Goal: Task Accomplishment & Management: Use online tool/utility

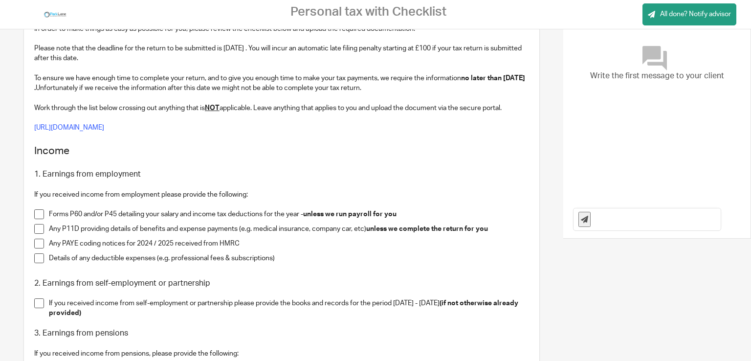
scroll to position [147, 0]
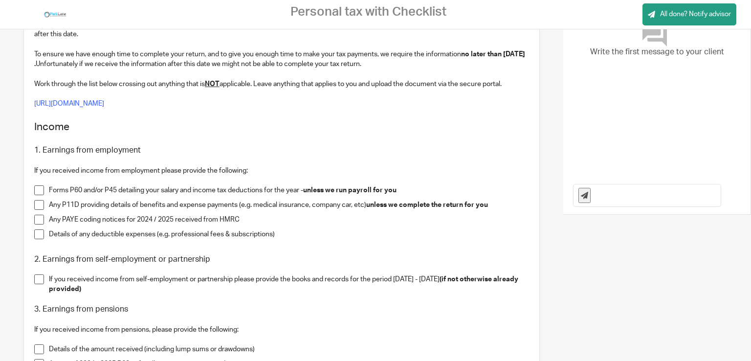
click at [40, 204] on span at bounding box center [39, 205] width 10 height 10
click at [39, 238] on span at bounding box center [39, 234] width 10 height 10
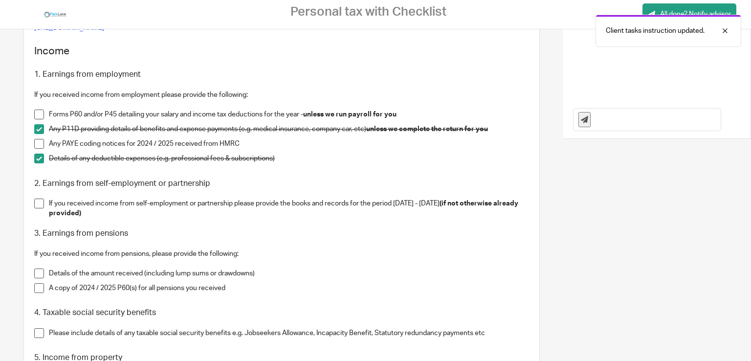
scroll to position [244, 0]
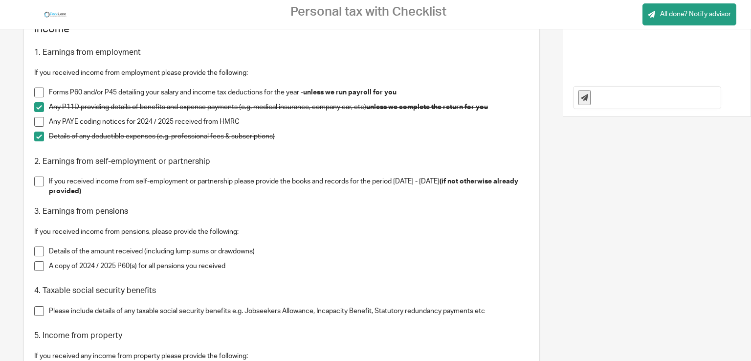
click at [37, 180] on span at bounding box center [39, 182] width 10 height 10
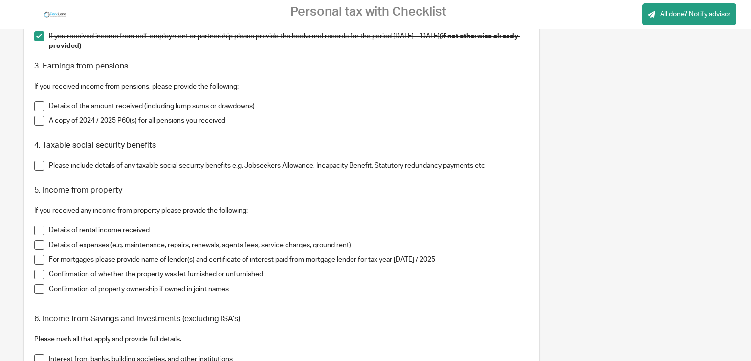
scroll to position [391, 0]
click at [43, 167] on span at bounding box center [39, 164] width 10 height 10
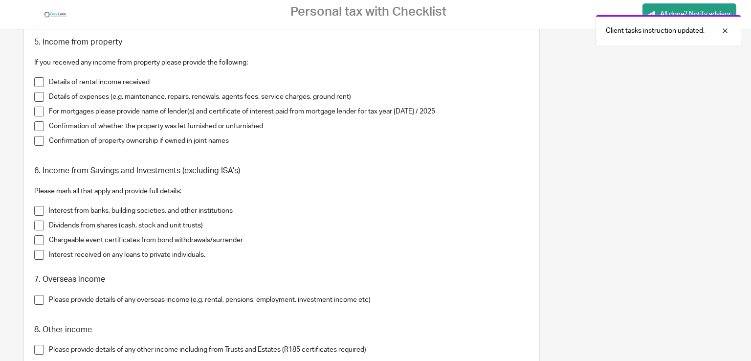
scroll to position [489, 0]
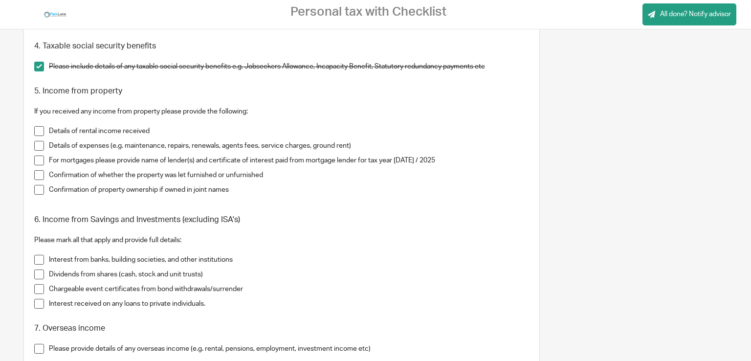
click at [40, 132] on span at bounding box center [39, 131] width 10 height 10
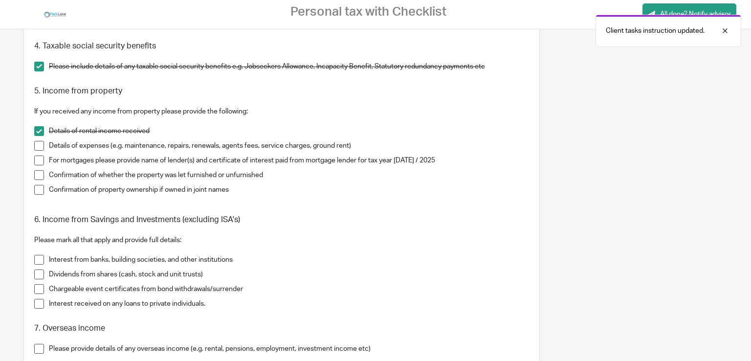
click at [40, 145] on span at bounding box center [39, 146] width 10 height 10
click at [39, 159] on span at bounding box center [39, 160] width 10 height 10
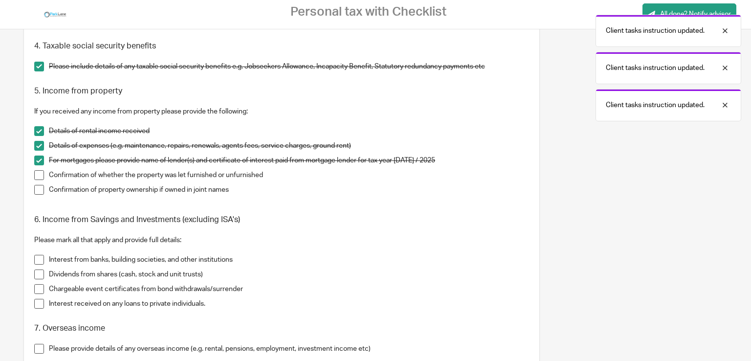
click at [40, 171] on span at bounding box center [39, 175] width 10 height 10
click at [41, 187] on span at bounding box center [39, 190] width 10 height 10
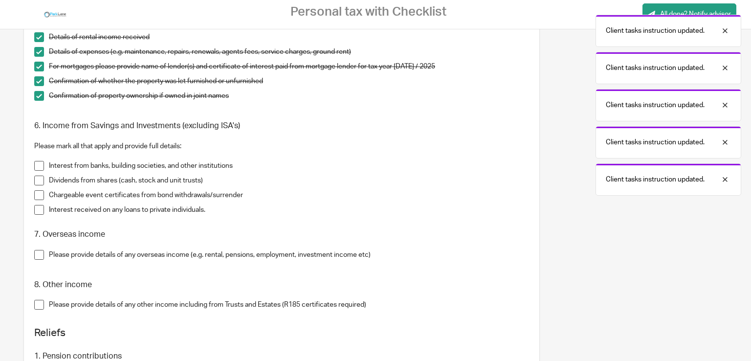
scroll to position [587, 0]
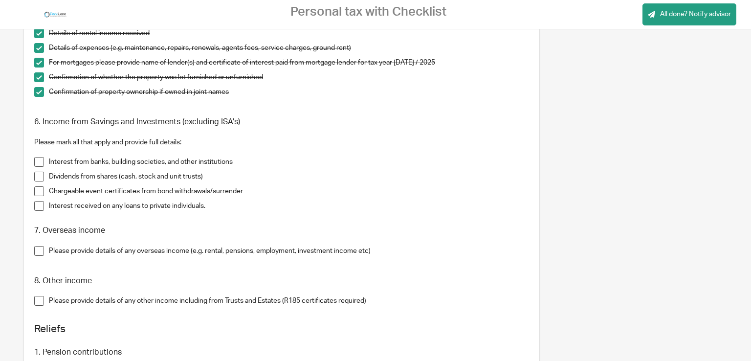
click at [37, 250] on span at bounding box center [39, 251] width 10 height 10
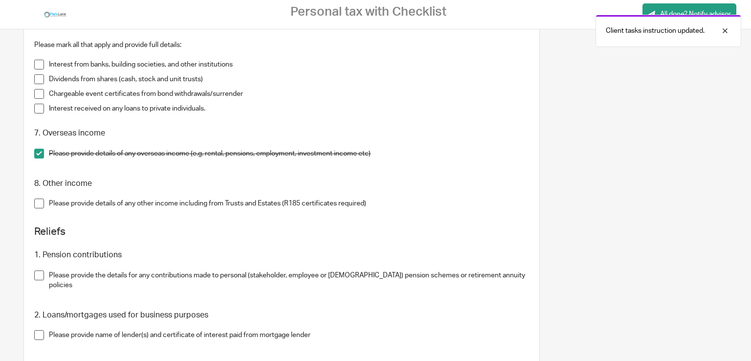
scroll to position [685, 0]
click at [36, 203] on span at bounding box center [39, 203] width 10 height 10
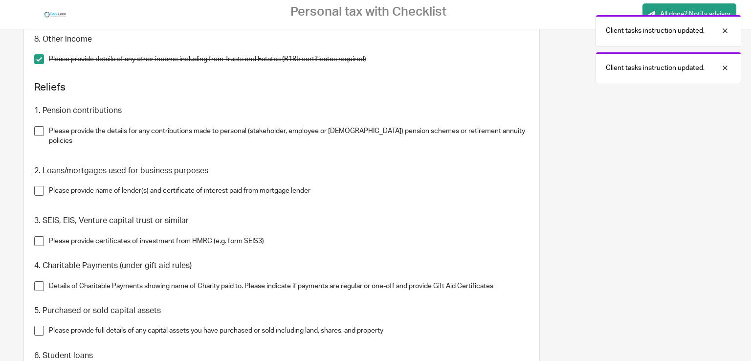
scroll to position [831, 0]
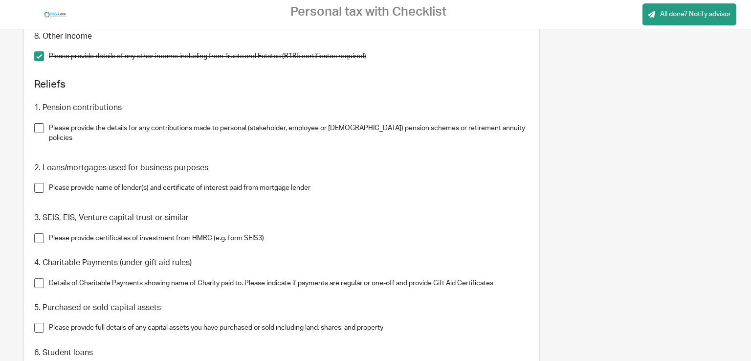
click at [39, 130] on span at bounding box center [39, 128] width 10 height 10
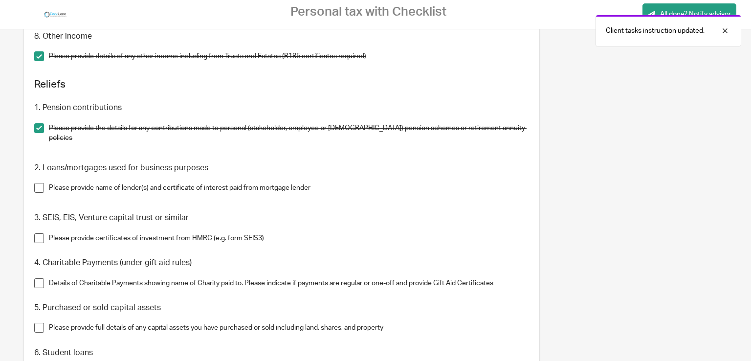
click at [37, 183] on span at bounding box center [39, 188] width 10 height 10
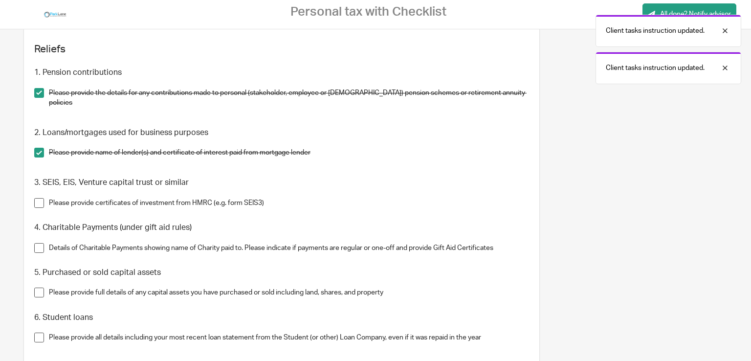
scroll to position [929, 0]
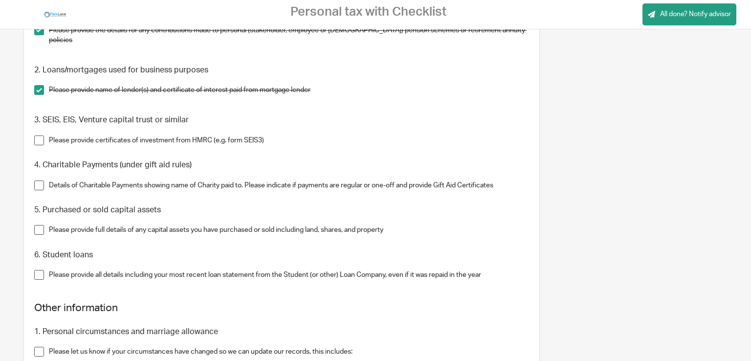
click at [41, 135] on span at bounding box center [39, 140] width 10 height 10
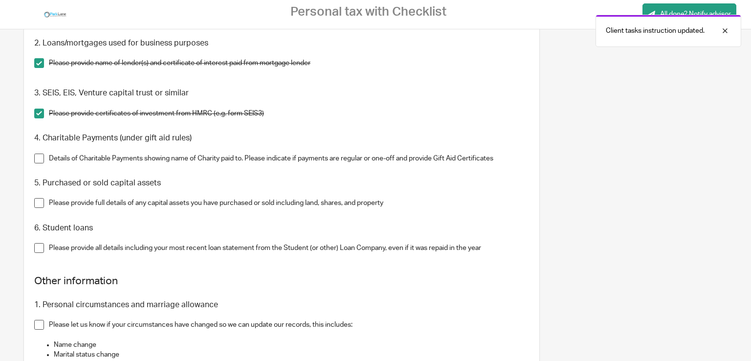
scroll to position [978, 0]
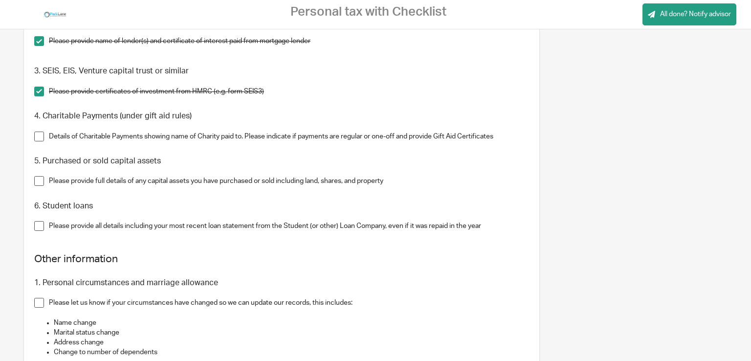
click at [40, 132] on span at bounding box center [39, 137] width 10 height 10
click at [38, 176] on span at bounding box center [39, 181] width 10 height 10
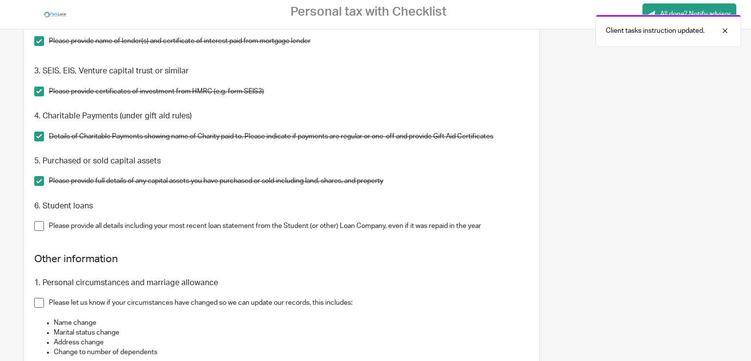
scroll to position [1076, 0]
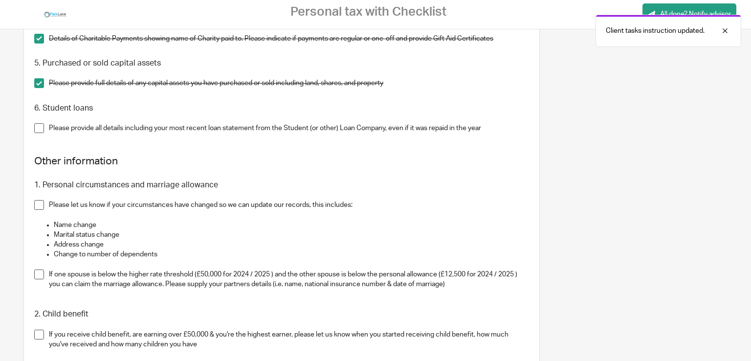
click at [37, 123] on span at bounding box center [39, 128] width 10 height 10
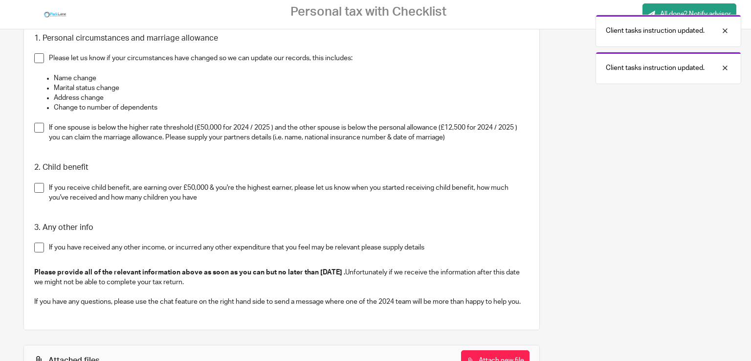
scroll to position [1173, 0]
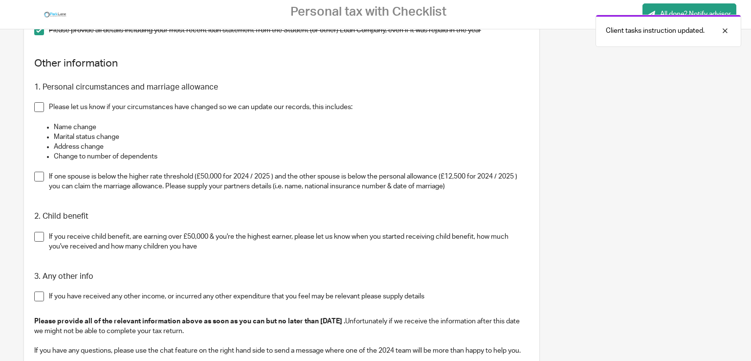
click at [38, 102] on span at bounding box center [39, 107] width 10 height 10
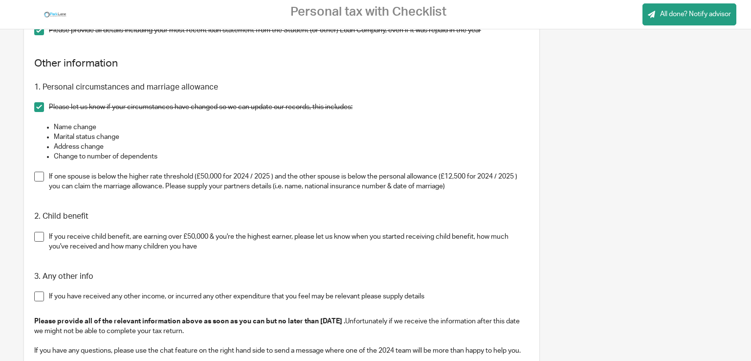
click at [42, 172] on span at bounding box center [39, 177] width 10 height 10
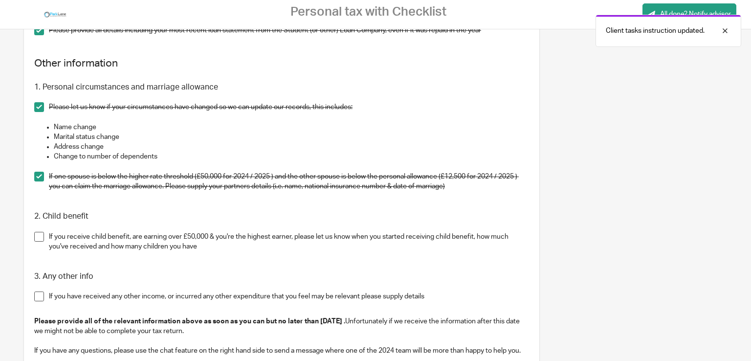
click at [36, 232] on span at bounding box center [39, 237] width 10 height 10
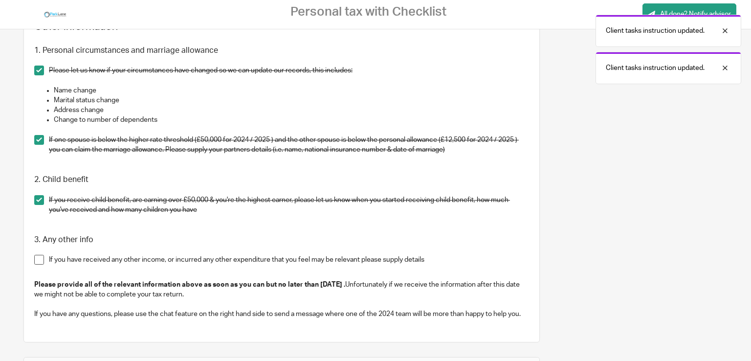
scroll to position [1271, 0]
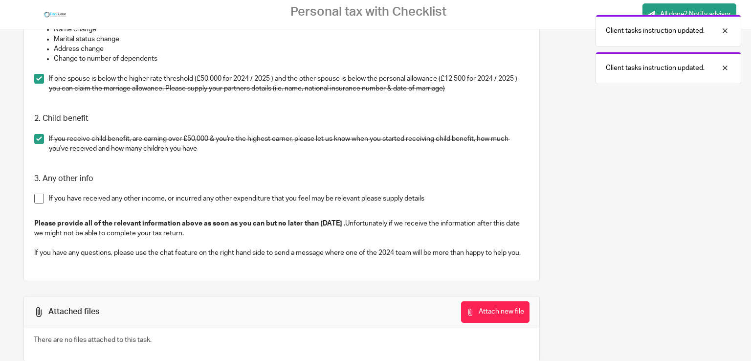
click at [43, 194] on span at bounding box center [39, 199] width 10 height 10
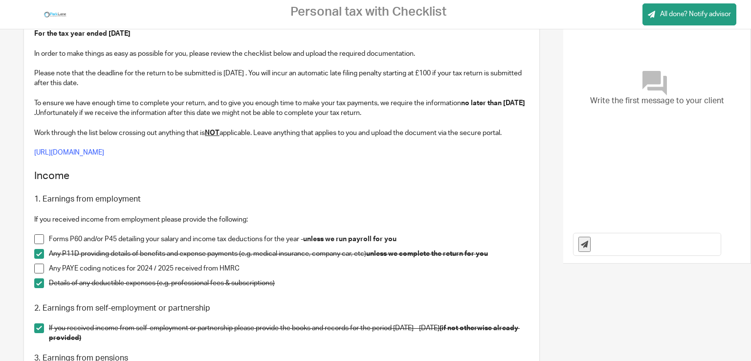
scroll to position [49, 0]
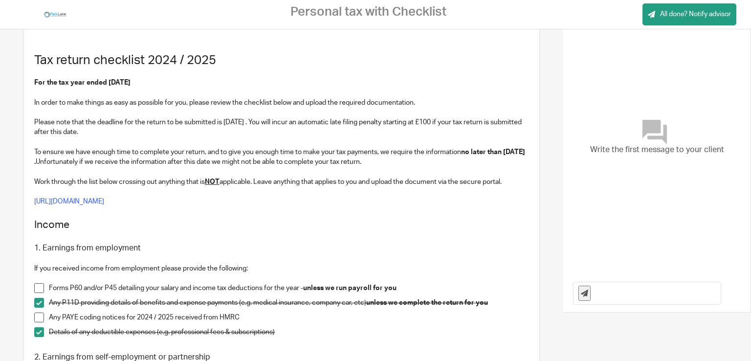
click at [39, 288] on span at bounding box center [39, 288] width 10 height 10
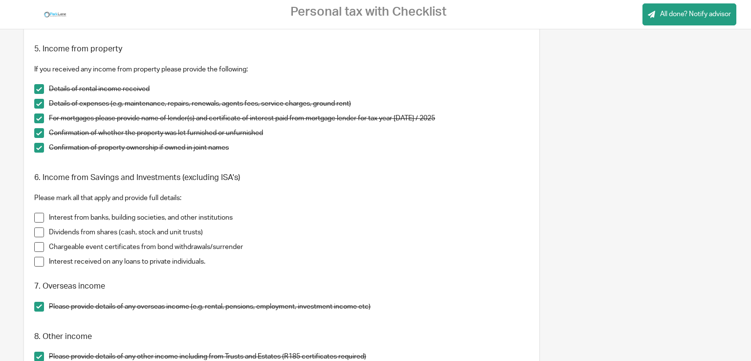
scroll to position [554, 0]
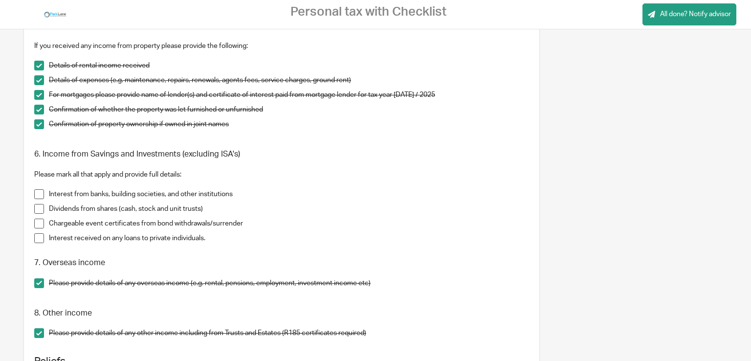
click at [39, 239] on span at bounding box center [39, 238] width 10 height 10
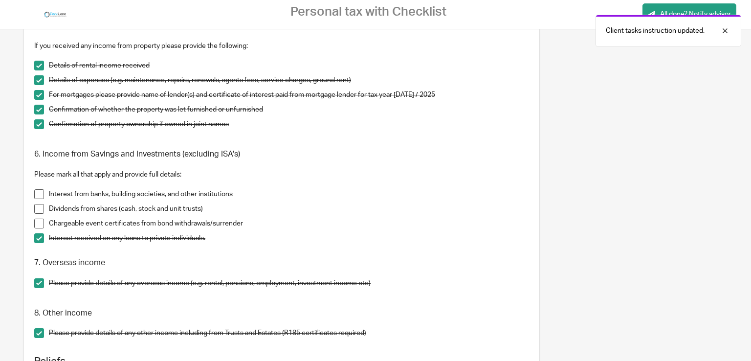
click at [39, 222] on span at bounding box center [39, 224] width 10 height 10
click at [39, 208] on span at bounding box center [39, 209] width 10 height 10
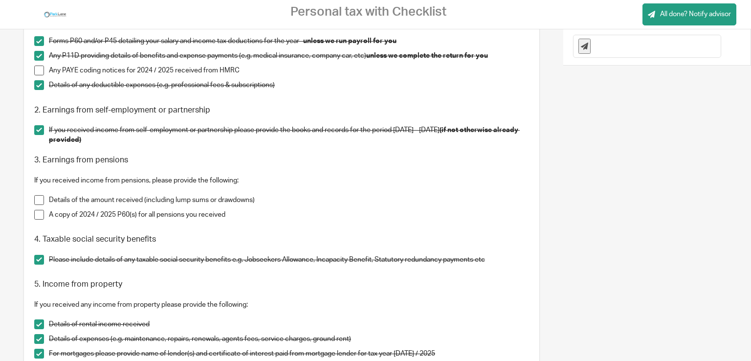
scroll to position [310, 0]
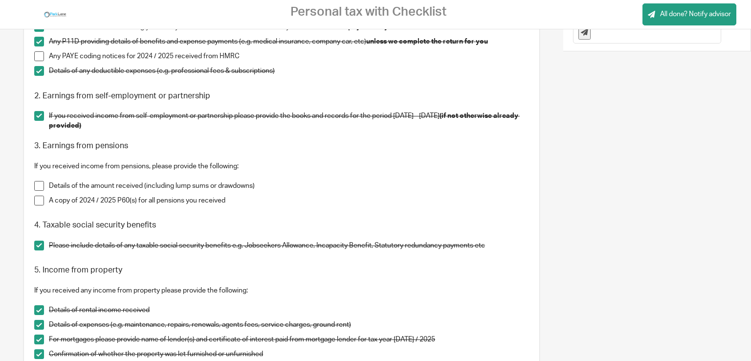
click at [41, 184] on span at bounding box center [39, 186] width 10 height 10
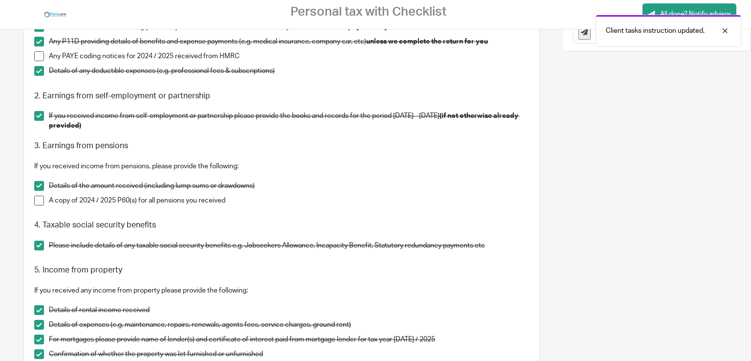
click at [39, 184] on span at bounding box center [39, 186] width 10 height 10
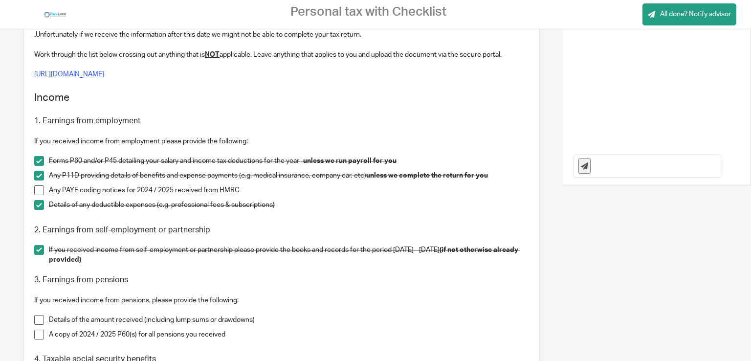
scroll to position [163, 0]
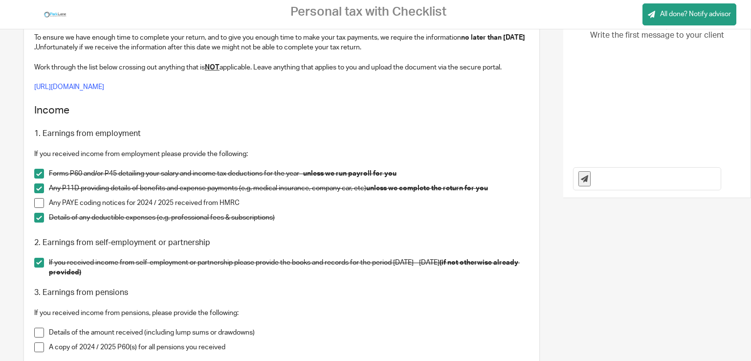
click at [39, 202] on span at bounding box center [39, 203] width 10 height 10
click at [39, 174] on span at bounding box center [39, 174] width 10 height 10
click at [41, 173] on span at bounding box center [39, 174] width 10 height 10
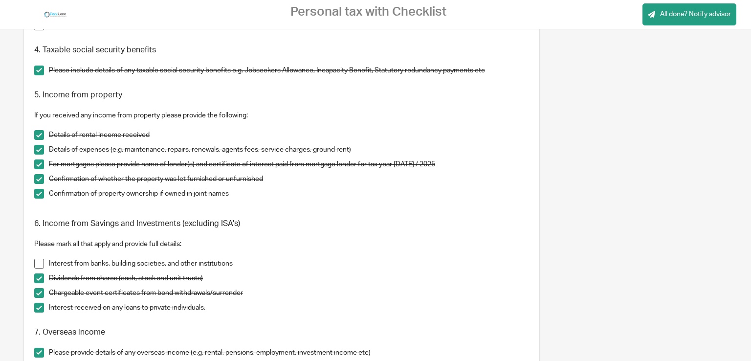
scroll to position [506, 0]
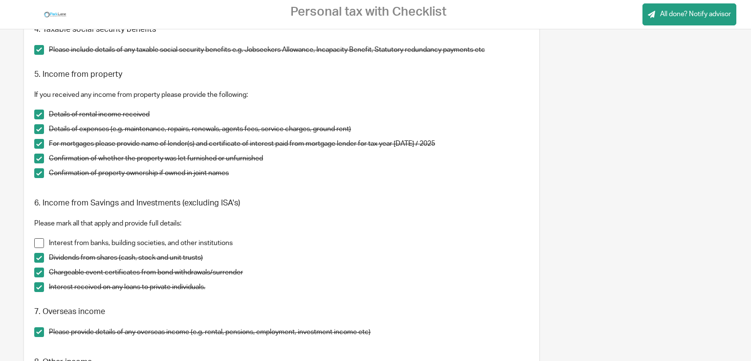
click at [38, 245] on span at bounding box center [39, 243] width 10 height 10
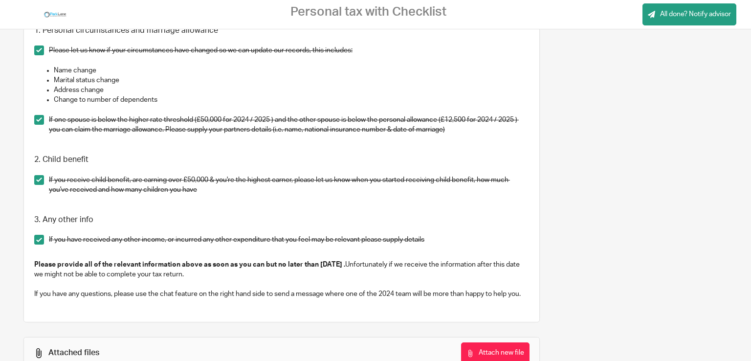
scroll to position [1247, 0]
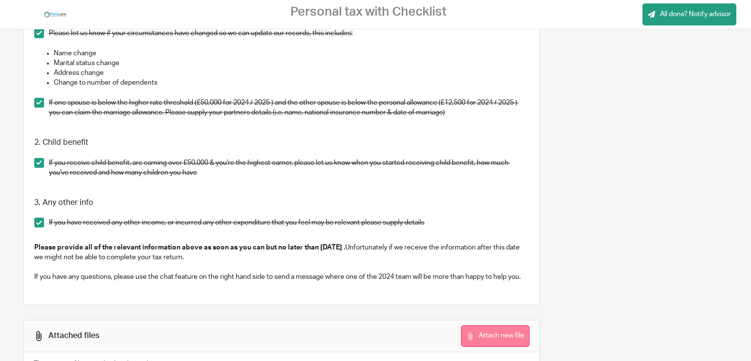
click at [482, 336] on button "Attach new file" at bounding box center [495, 336] width 68 height 22
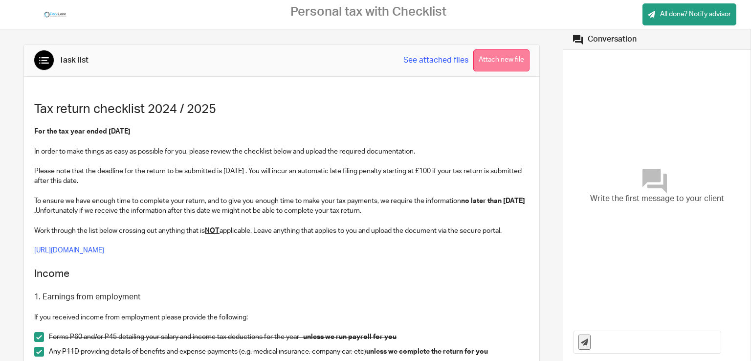
click at [499, 62] on button "Attach new file" at bounding box center [501, 60] width 56 height 22
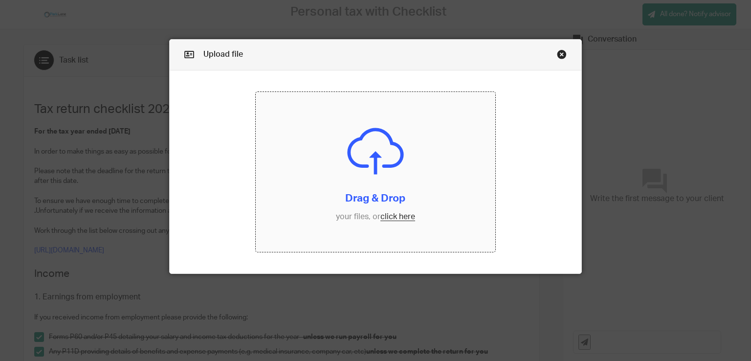
click at [400, 217] on input "file" at bounding box center [376, 172] width 240 height 160
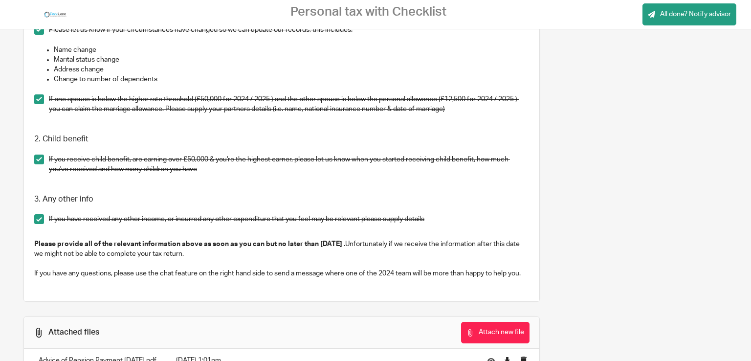
scroll to position [1320, 0]
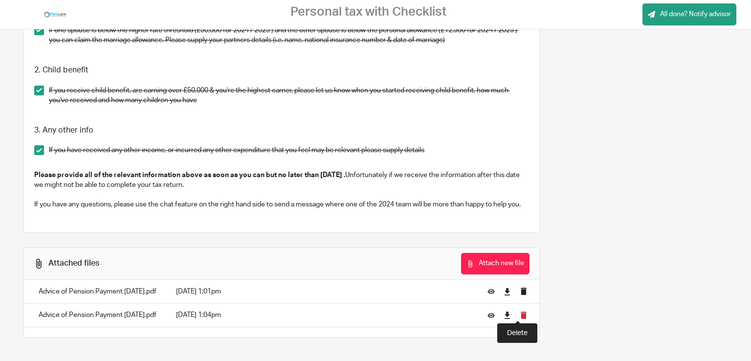
click at [520, 315] on icon "submit" at bounding box center [523, 314] width 7 height 7
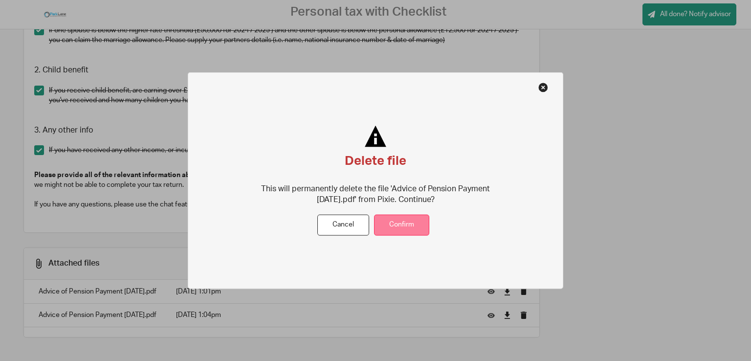
click at [402, 227] on button "Confirm" at bounding box center [401, 225] width 55 height 21
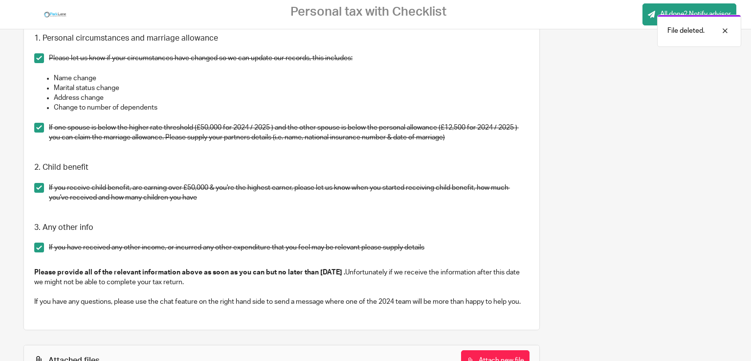
scroll to position [1296, 0]
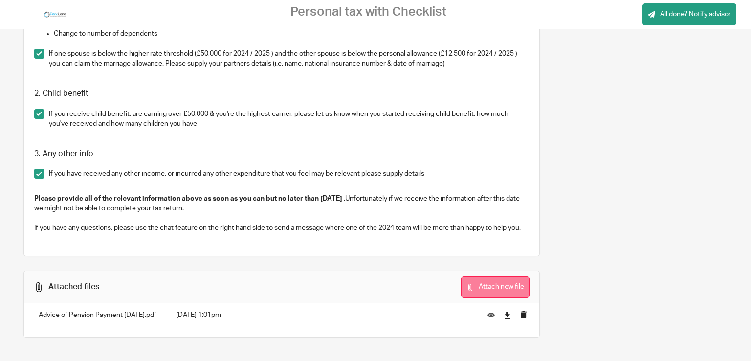
click at [499, 288] on button "Attach new file" at bounding box center [495, 287] width 68 height 22
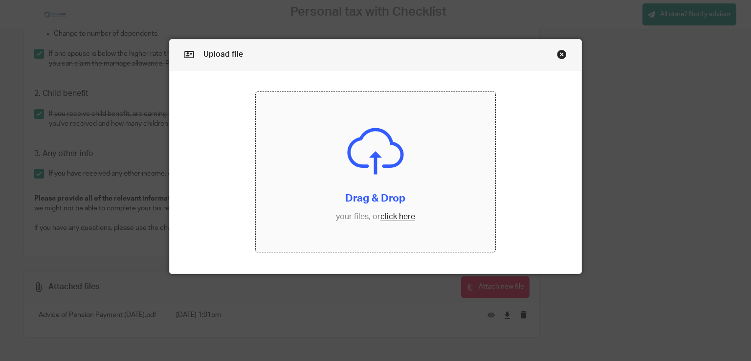
click at [401, 220] on input "file" at bounding box center [376, 172] width 240 height 160
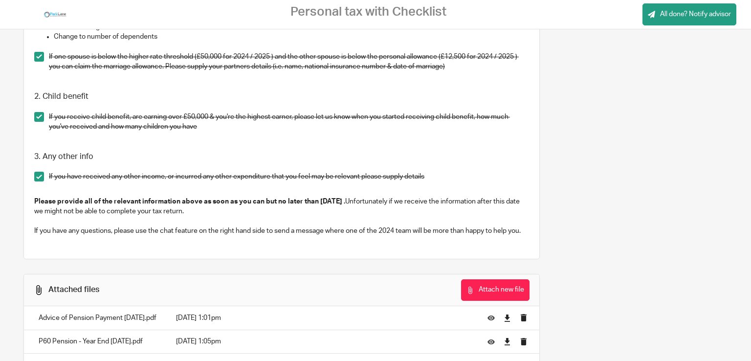
scroll to position [1320, 0]
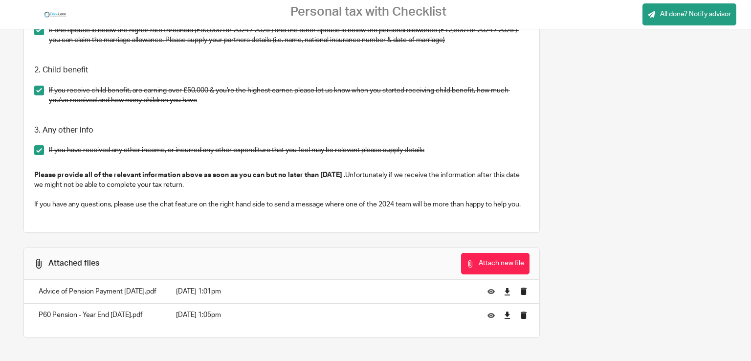
click at [493, 265] on button "Attach new file" at bounding box center [495, 264] width 68 height 22
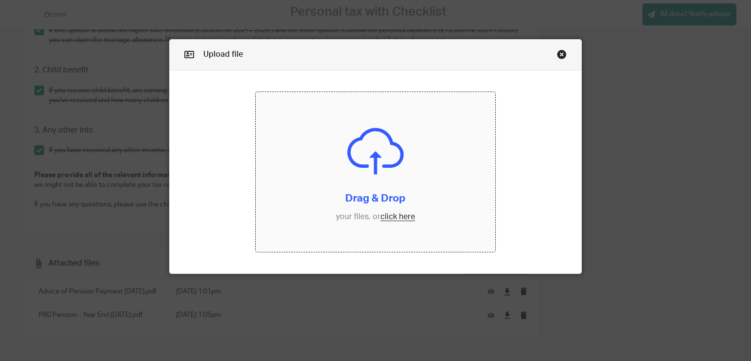
click at [393, 215] on input "file" at bounding box center [376, 172] width 240 height 160
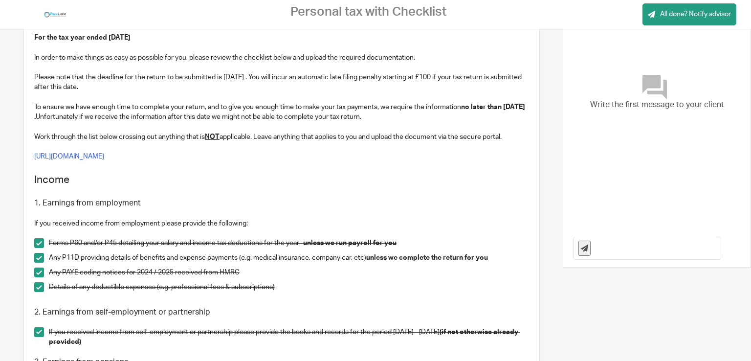
scroll to position [98, 0]
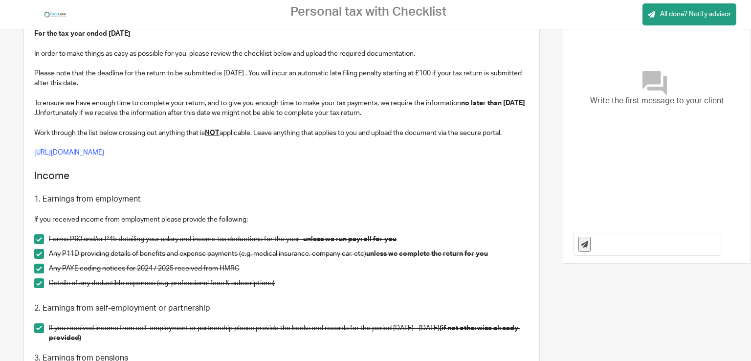
click at [597, 246] on input "text" at bounding box center [658, 244] width 125 height 22
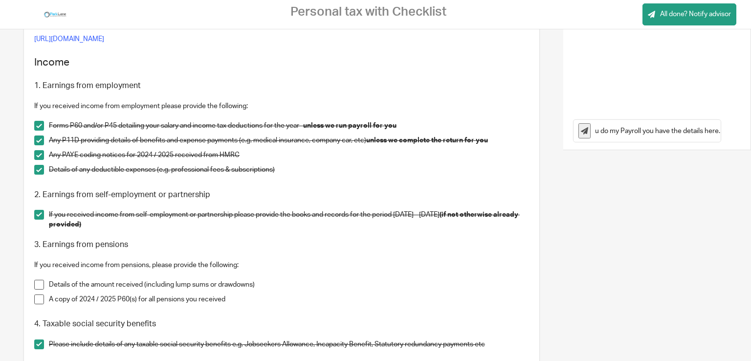
scroll to position [196, 0]
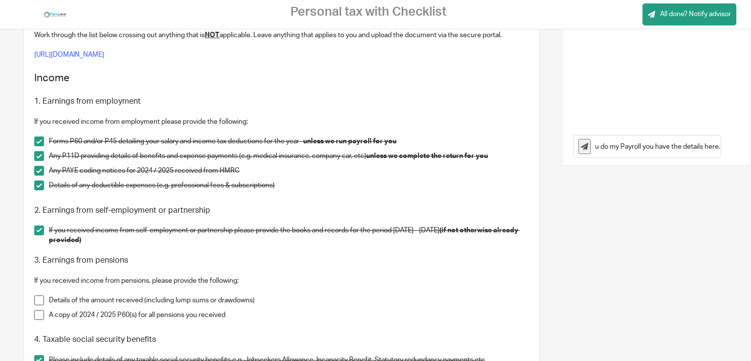
click at [698, 145] on input "As you do my Payroll you have the details here." at bounding box center [658, 146] width 125 height 22
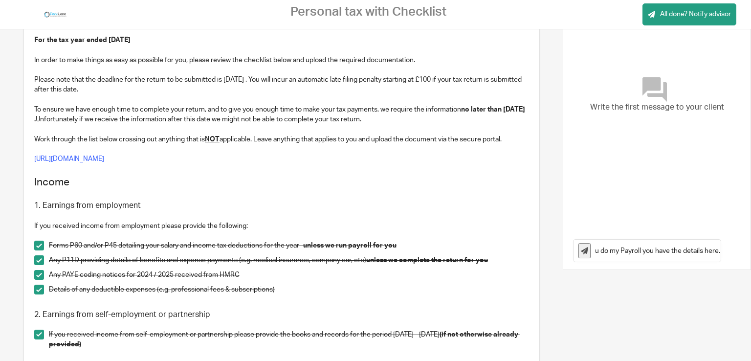
scroll to position [98, 0]
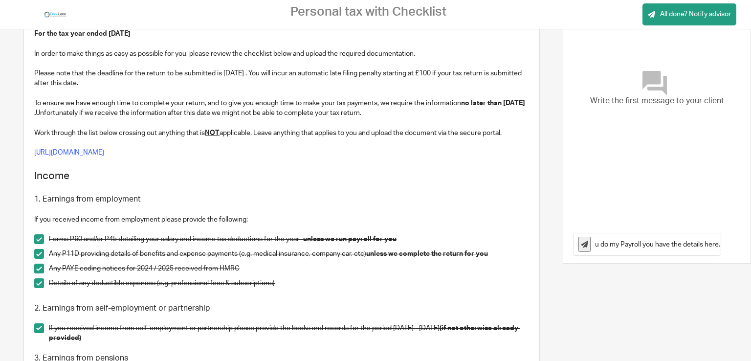
type input "As you do my Payroll you have the details here."
click at [581, 245] on icon at bounding box center [584, 244] width 7 height 7
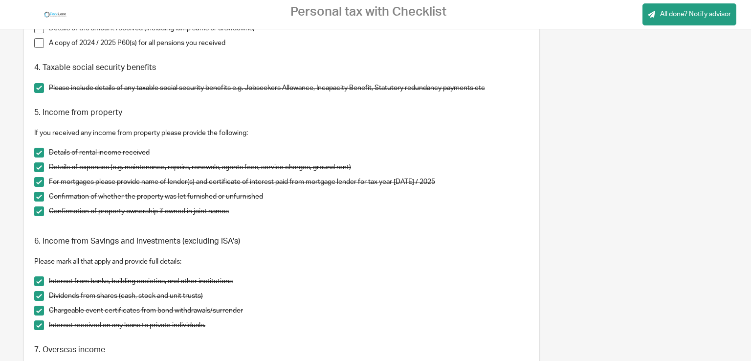
scroll to position [342, 0]
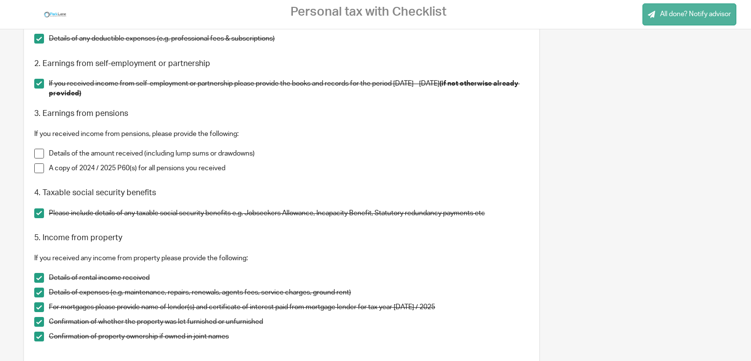
click at [680, 16] on span "All done? Notify advisor" at bounding box center [695, 14] width 71 height 10
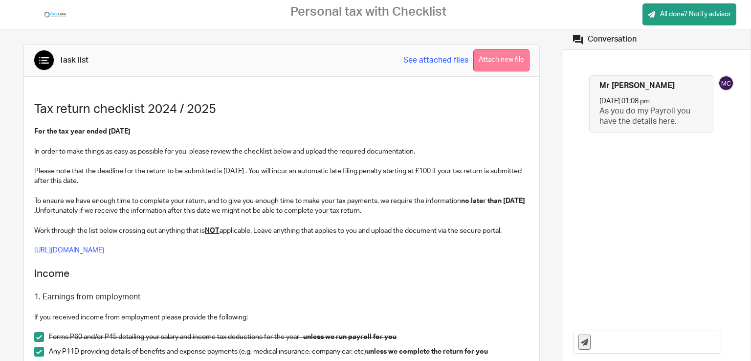
click at [490, 61] on button "Attach new file" at bounding box center [501, 60] width 56 height 22
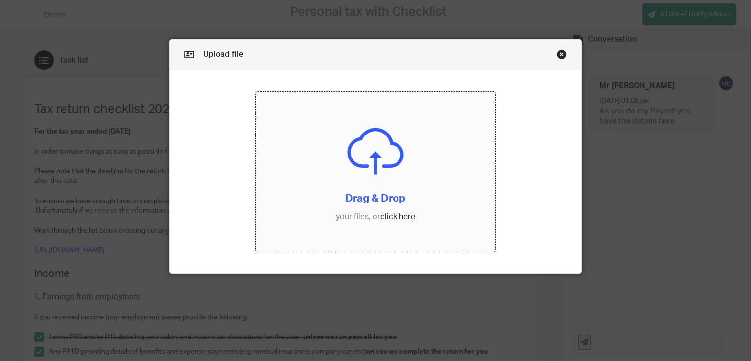
click at [397, 216] on input "file" at bounding box center [376, 172] width 240 height 160
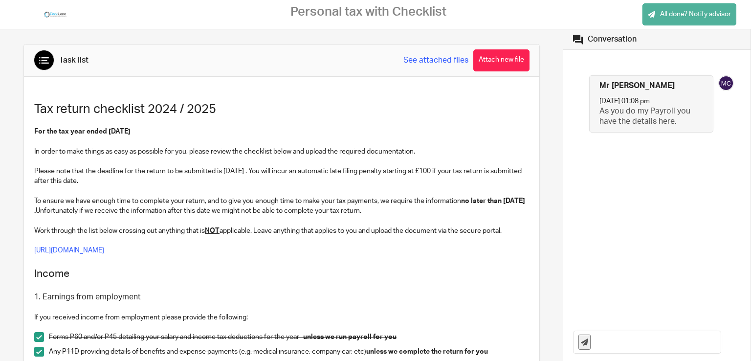
click at [685, 10] on span "All done? Notify advisor" at bounding box center [695, 14] width 71 height 10
